Goal: Check status: Check status

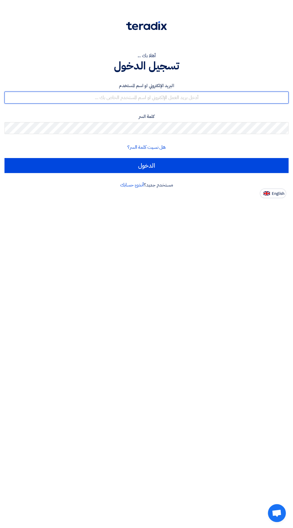
click at [199, 99] on input "text" at bounding box center [146, 98] width 284 height 12
type input "[EMAIL_ADDRESS][DOMAIN_NAME]"
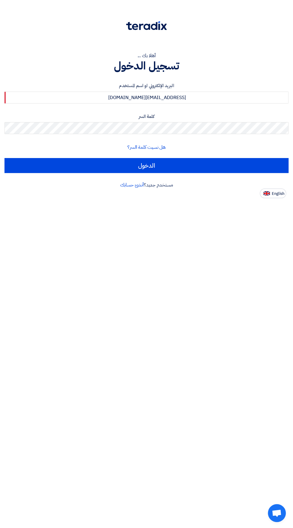
click at [4, 158] on input "الدخول" at bounding box center [146, 165] width 284 height 15
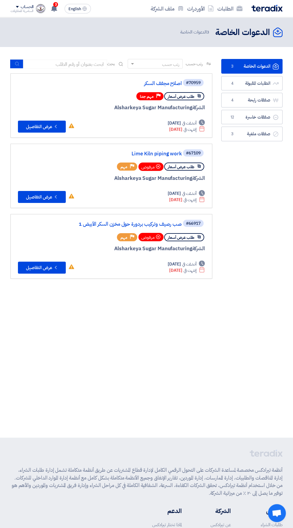
scroll to position [0, -1]
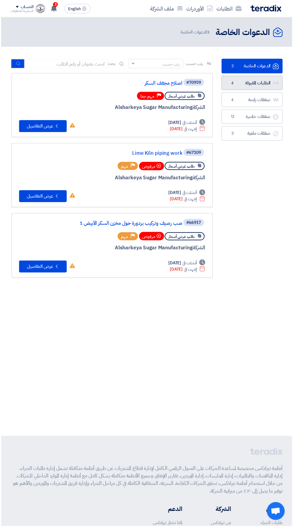
click at [253, 83] on link "الطلبات المقبولة الطلبات المقبولة 4" at bounding box center [253, 83] width 61 height 15
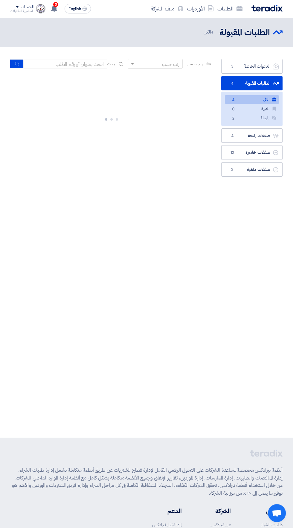
scroll to position [0, -1]
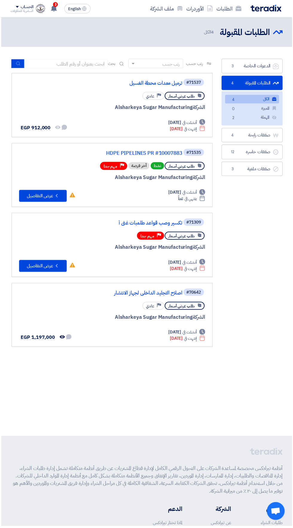
click at [140, 84] on link "ترميل معدات محطة الغسيل" at bounding box center [123, 83] width 120 height 5
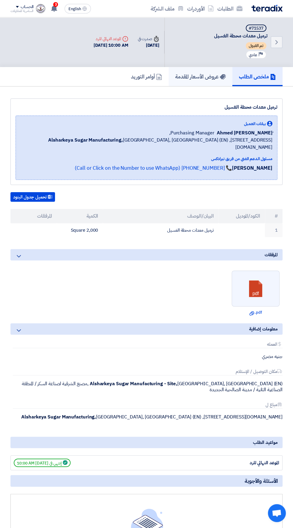
click at [171, 68] on link "عروض الأسعار المقدمة" at bounding box center [201, 76] width 64 height 19
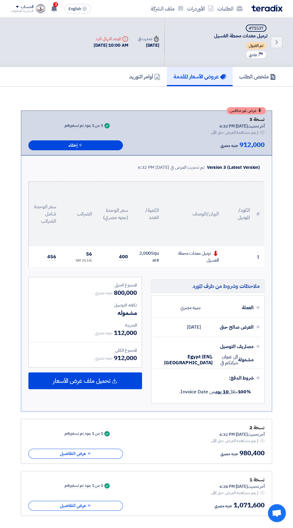
click at [54, 8] on use at bounding box center [54, 8] width 6 height 7
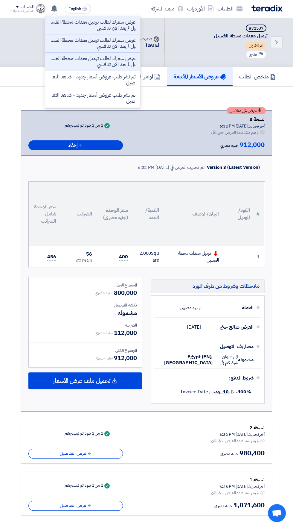
click at [87, 27] on p "عرض سعرك لطلب ترميل معدات محطة الغسيل لم يعد الان تنافسي" at bounding box center [93, 25] width 86 height 12
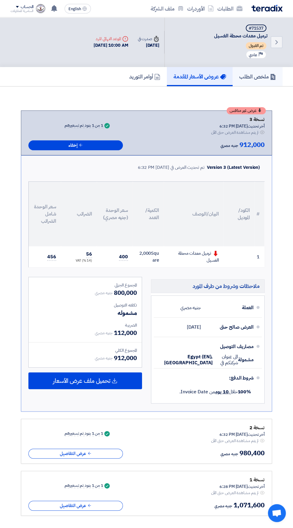
click at [266, 82] on link "ملخص الطلب" at bounding box center [258, 76] width 50 height 19
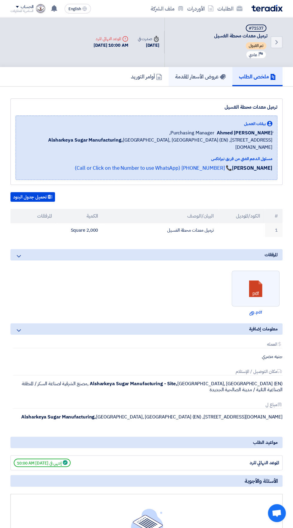
click at [221, 76] on use at bounding box center [223, 76] width 6 height 5
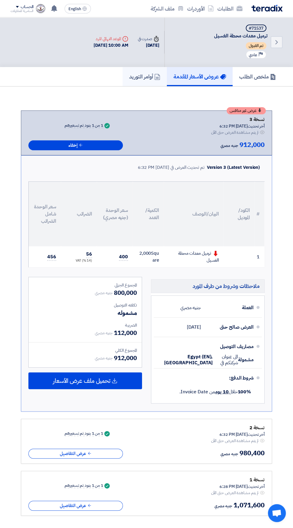
click at [141, 75] on h5 "أوامر التوريد" at bounding box center [144, 76] width 31 height 7
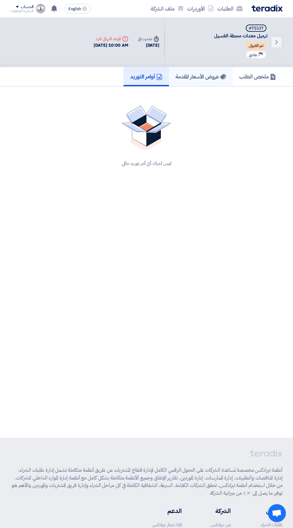
click at [199, 73] on h5 "عروض الأسعار المقدمة" at bounding box center [201, 76] width 51 height 7
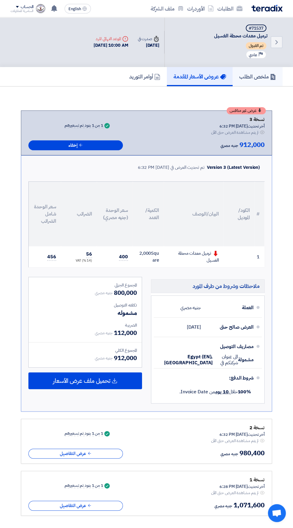
click at [254, 80] on h5 "ملخص الطلب" at bounding box center [258, 76] width 37 height 7
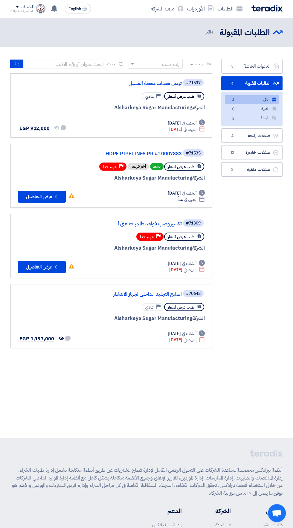
scroll to position [0, -1]
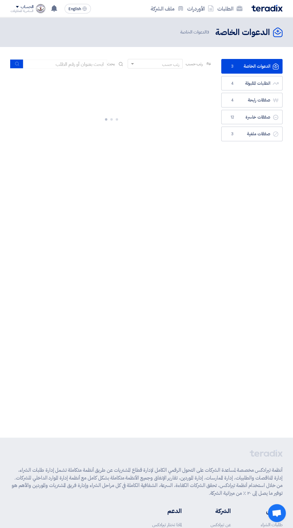
scroll to position [0, -1]
